Goal: Task Accomplishment & Management: Use online tool/utility

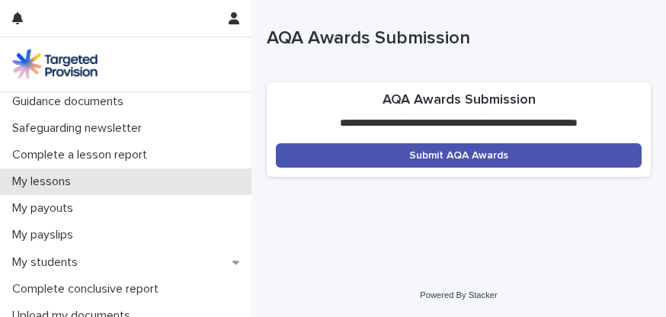
scroll to position [207, 0]
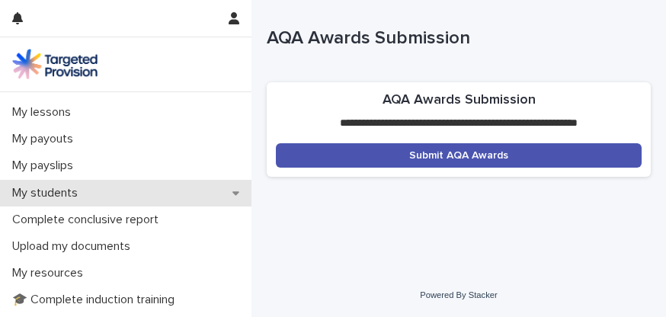
click at [56, 188] on p "My students" at bounding box center [48, 193] width 84 height 14
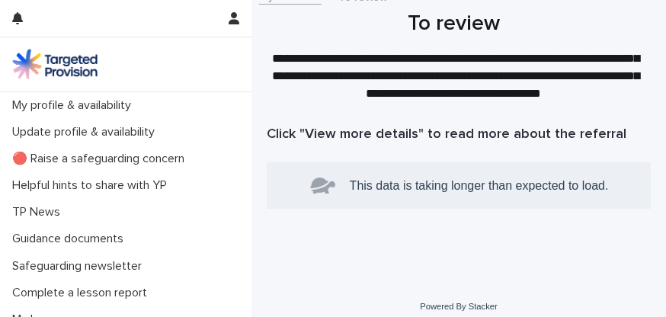
scroll to position [27, 0]
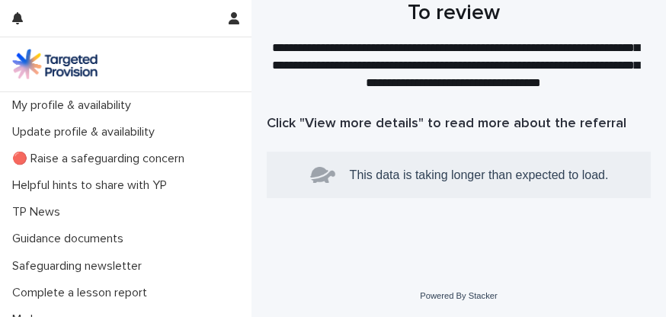
click at [318, 168] on img at bounding box center [327, 175] width 34 height 27
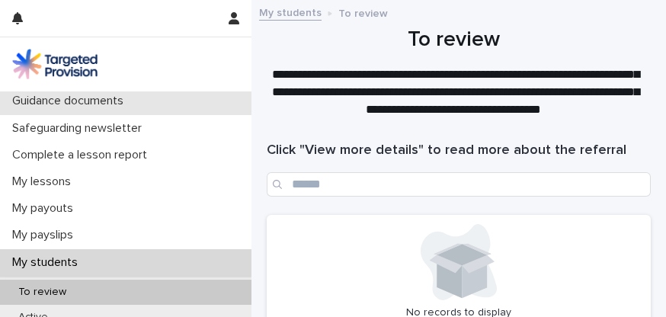
scroll to position [277, 0]
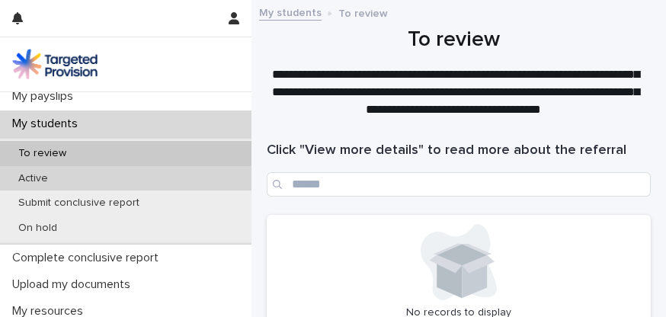
click at [39, 179] on p "Active" at bounding box center [33, 178] width 54 height 13
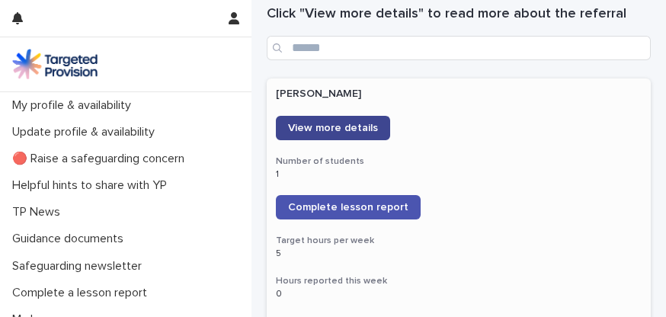
scroll to position [138, 0]
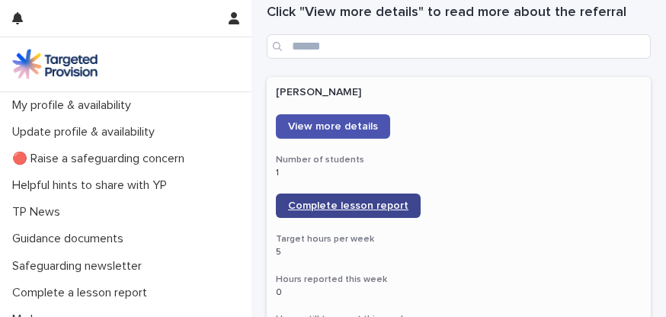
click at [335, 206] on span "Complete lesson report" at bounding box center [348, 206] width 120 height 11
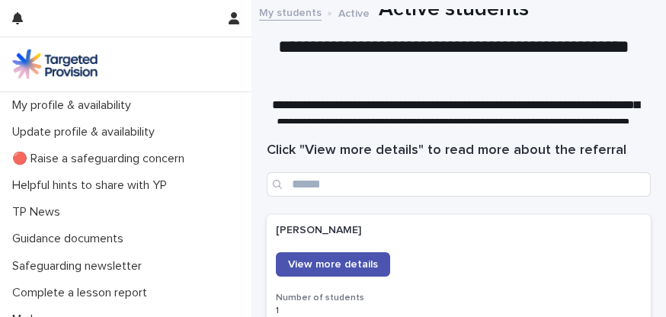
scroll to position [1039, 0]
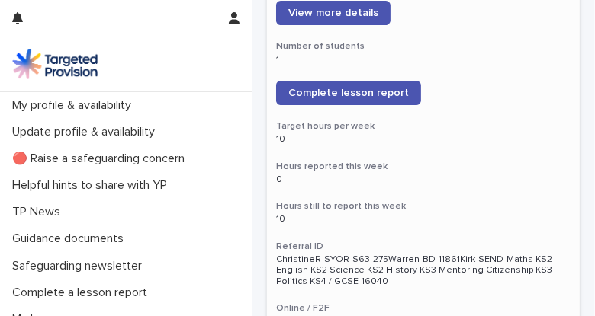
scroll to position [3118, 0]
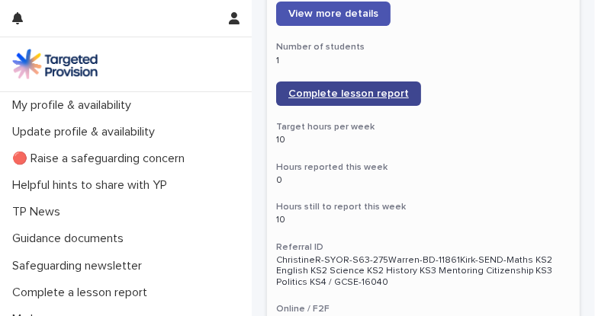
click at [328, 88] on span "Complete lesson report" at bounding box center [348, 93] width 120 height 11
